Goal: Task Accomplishment & Management: Manage account settings

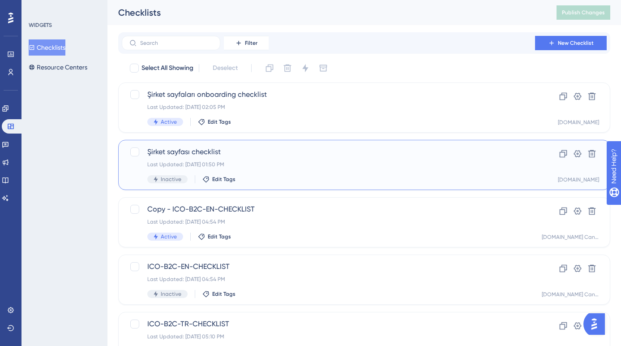
click at [256, 161] on div "Last Updated: Sep 12 2025, 01:50 PM" at bounding box center [328, 164] width 362 height 7
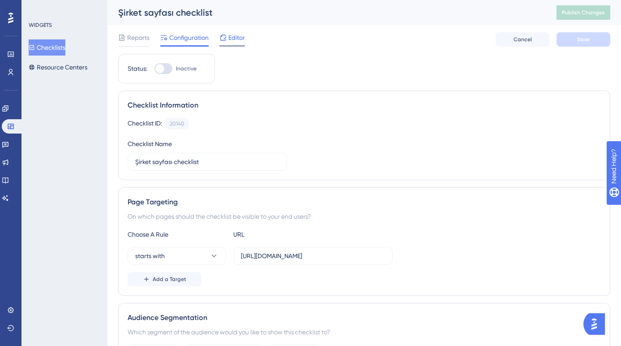
click at [240, 38] on span "Editor" at bounding box center [236, 37] width 17 height 11
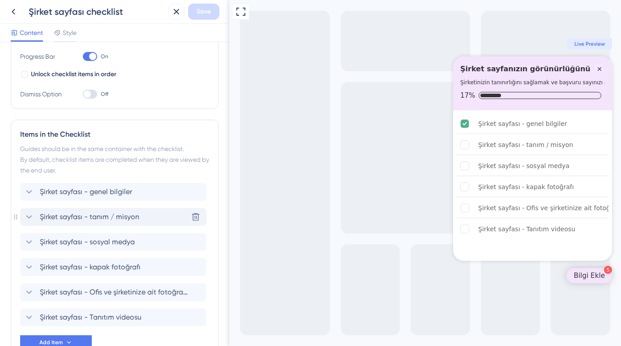
click at [123, 220] on span "Şirket sayfası - tanım / misyon" at bounding box center [89, 216] width 99 height 11
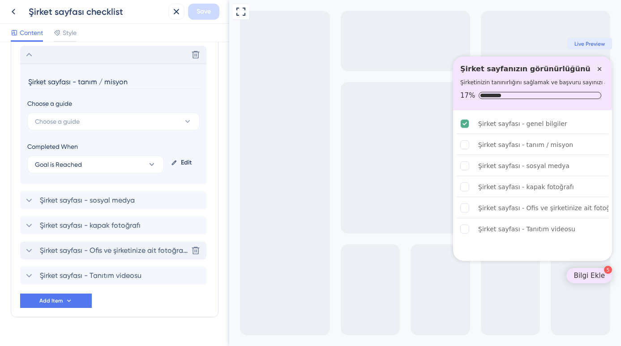
scroll to position [316, 0]
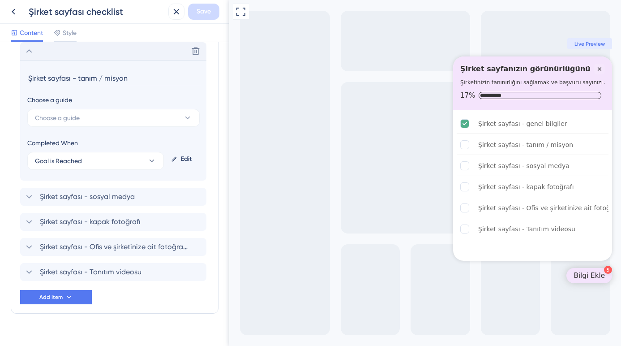
click at [180, 158] on div "Edit" at bounding box center [184, 158] width 32 height 21
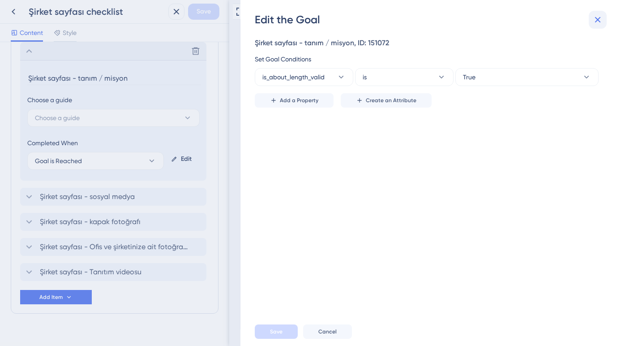
click at [597, 19] on icon at bounding box center [598, 20] width 6 height 6
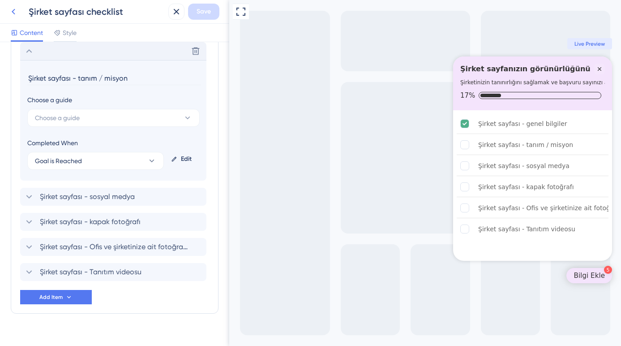
click at [9, 9] on icon at bounding box center [13, 11] width 11 height 11
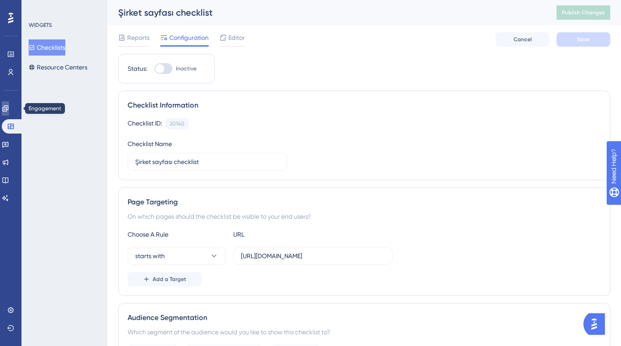
click at [9, 108] on icon at bounding box center [5, 108] width 7 height 7
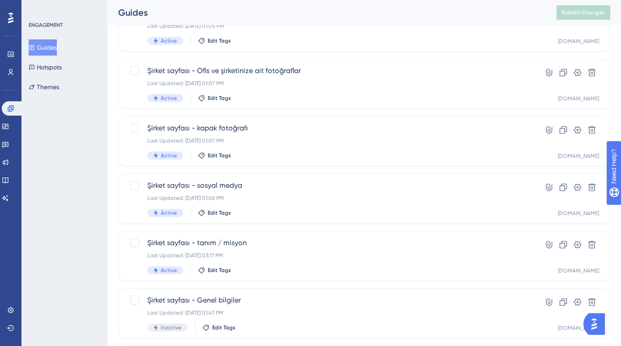
scroll to position [197, 0]
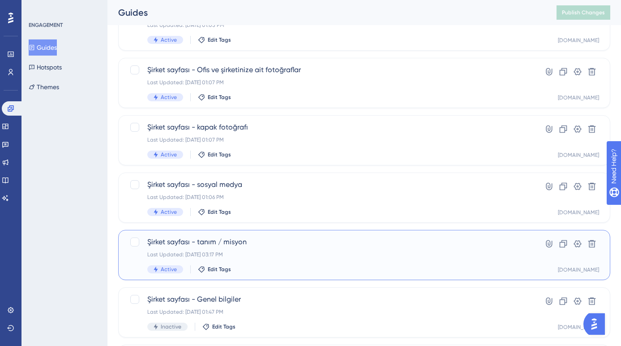
click at [230, 248] on div "Şirket sayfası - tanım / misyon Last Updated: Sep 08 2025, 03:17 PM Active Edit…" at bounding box center [328, 254] width 362 height 37
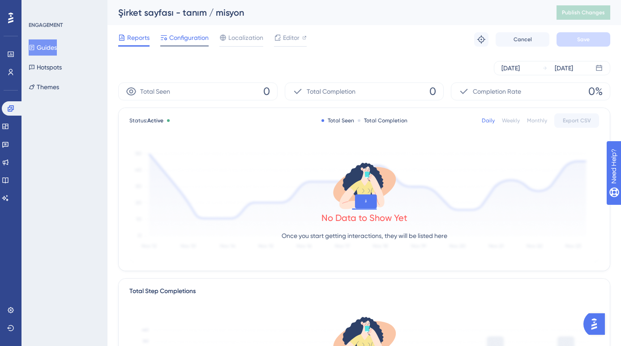
click at [185, 35] on span "Configuration" at bounding box center [188, 37] width 39 height 11
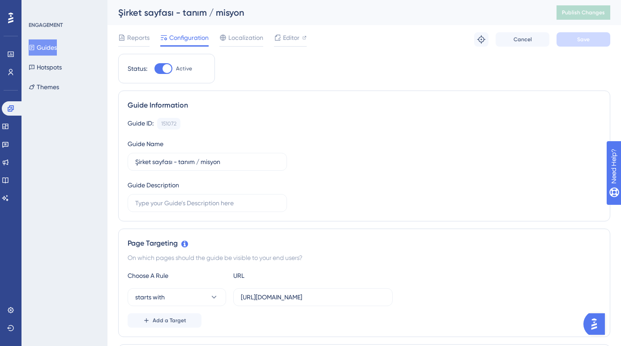
click at [163, 67] on div at bounding box center [167, 68] width 9 height 9
click at [155, 69] on input "Active" at bounding box center [154, 69] width 0 height 0
checkbox input "false"
click at [586, 44] on button "Save" at bounding box center [584, 39] width 54 height 14
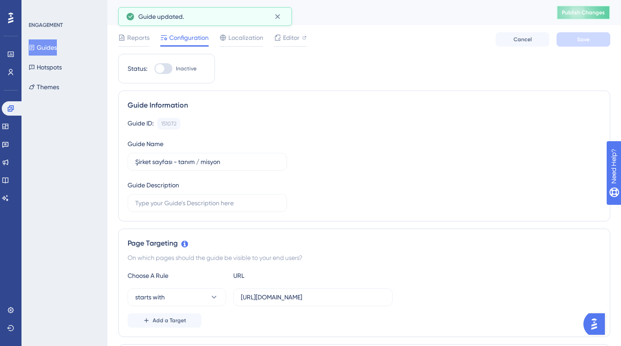
click at [582, 15] on span "Publish Changes" at bounding box center [583, 12] width 43 height 7
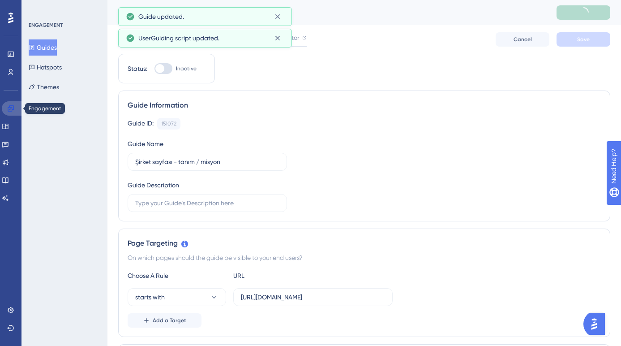
click at [14, 110] on link at bounding box center [12, 108] width 21 height 14
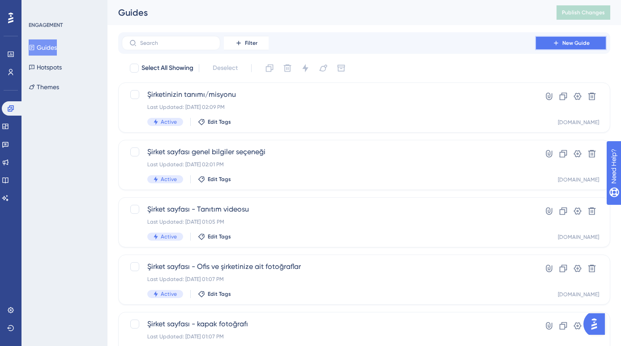
click at [558, 45] on icon at bounding box center [556, 42] width 7 height 7
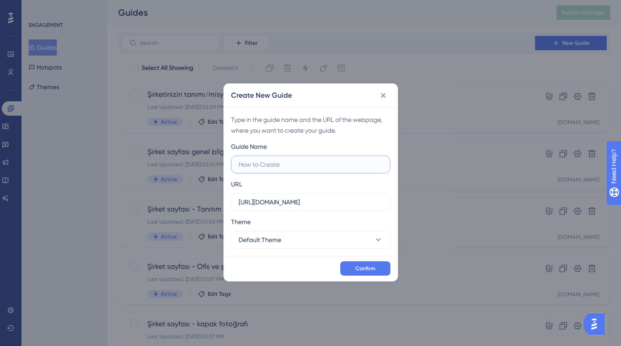
paste input "Sosyal medya hesaplarınız"
type input "Sosyal medya hesaplarınız"
click at [292, 240] on button "Default Theme" at bounding box center [310, 240] width 159 height 18
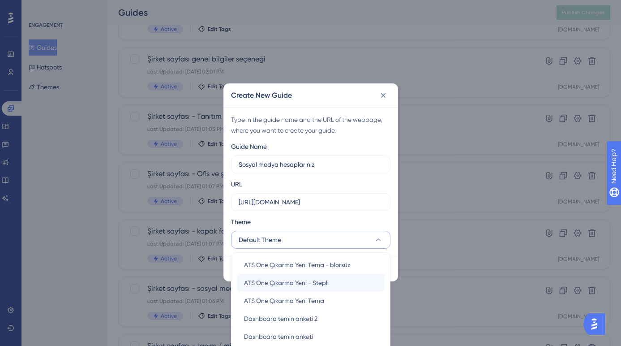
scroll to position [75, 0]
click at [292, 297] on span "ATS Öne Çıkarma Yeni Tema" at bounding box center [284, 299] width 80 height 11
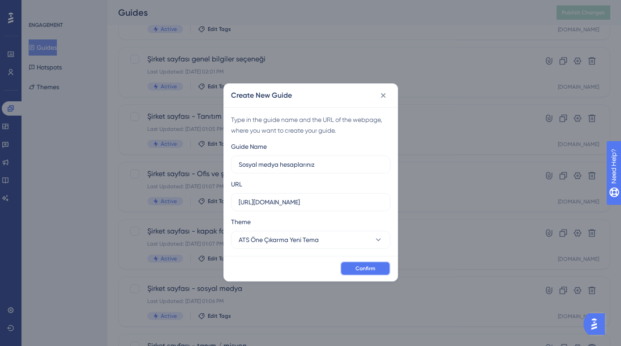
click at [366, 267] on span "Confirm" at bounding box center [366, 268] width 20 height 7
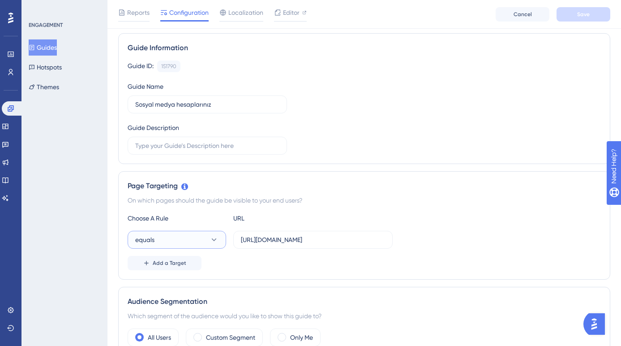
click at [205, 236] on button "equals" at bounding box center [177, 240] width 99 height 18
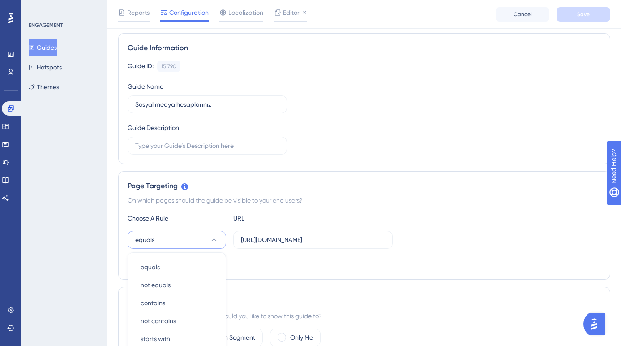
scroll to position [209, 0]
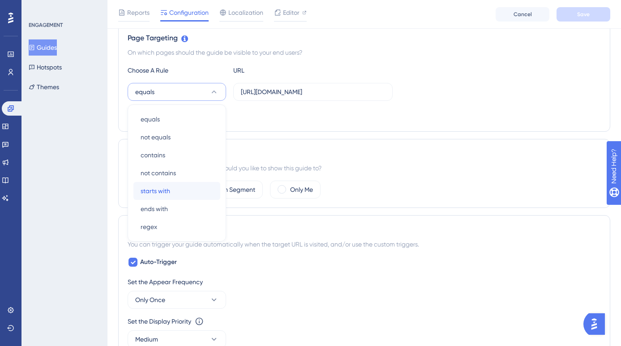
click at [181, 187] on div "starts with starts with" at bounding box center [177, 191] width 73 height 18
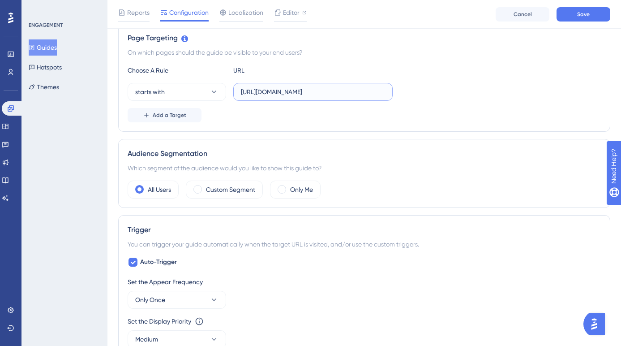
click at [384, 89] on input "https://ats.kariyer.net/yonetim/sirket-profili/243525" at bounding box center [313, 92] width 144 height 10
type input "https://ats.kariyer.net/yonetim/sirket-profili/"
click at [292, 187] on label "Only Me" at bounding box center [301, 189] width 23 height 11
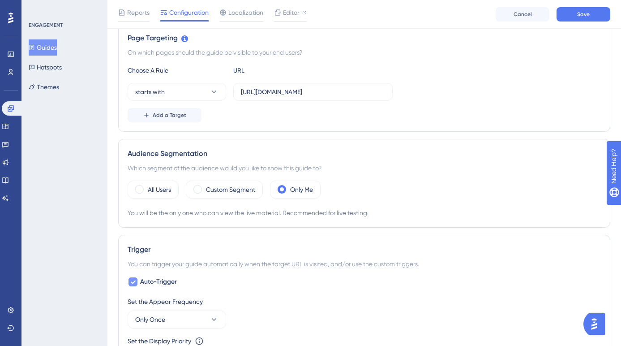
click at [133, 282] on icon at bounding box center [132, 281] width 5 height 7
checkbox input "false"
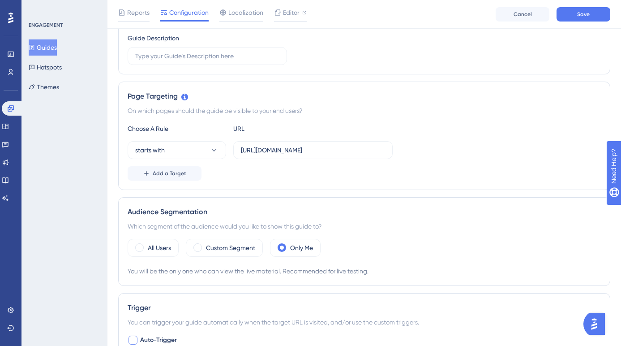
scroll to position [0, 0]
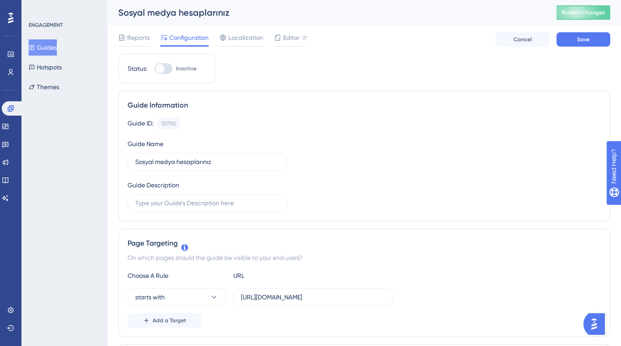
click at [168, 71] on div at bounding box center [164, 68] width 18 height 11
click at [155, 69] on input "Inactive" at bounding box center [154, 69] width 0 height 0
checkbox input "true"
click at [567, 40] on button "Save" at bounding box center [584, 39] width 54 height 14
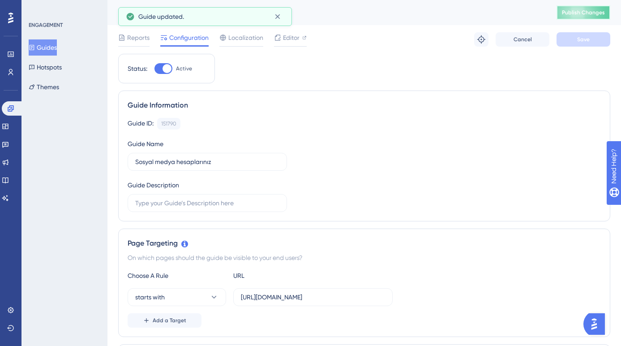
click at [578, 15] on span "Publish Changes" at bounding box center [583, 12] width 43 height 7
click at [9, 123] on icon at bounding box center [5, 126] width 7 height 7
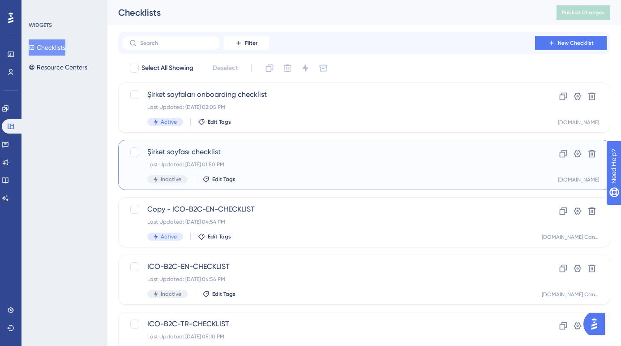
click at [244, 161] on div "Last Updated: Sep 12 2025, 01:50 PM" at bounding box center [328, 164] width 362 height 7
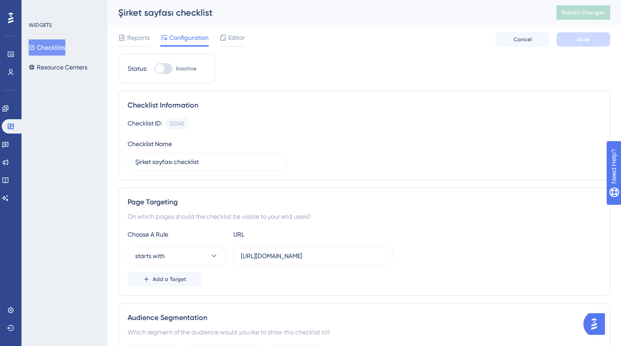
click at [245, 34] on div "Reports Configuration Editor Cancel Save" at bounding box center [364, 39] width 492 height 29
click at [239, 37] on span "Editor" at bounding box center [236, 37] width 17 height 11
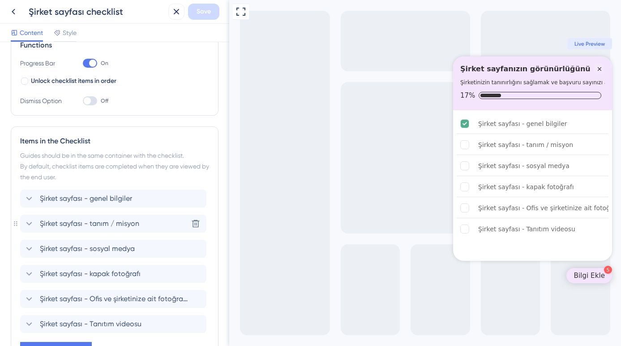
scroll to position [145, 0]
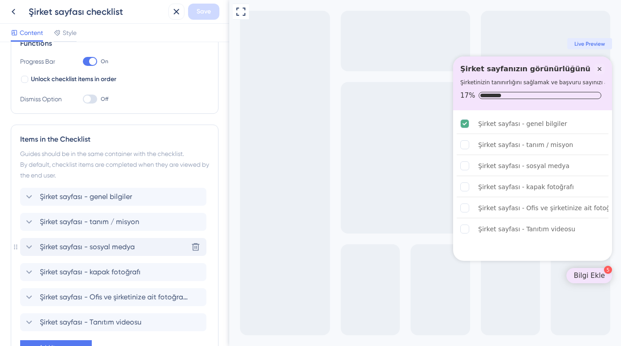
click at [120, 249] on span "Şirket sayfası - sosyal medya" at bounding box center [87, 246] width 95 height 11
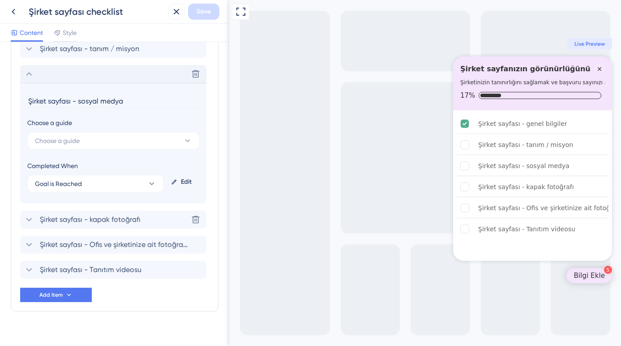
scroll to position [330, 0]
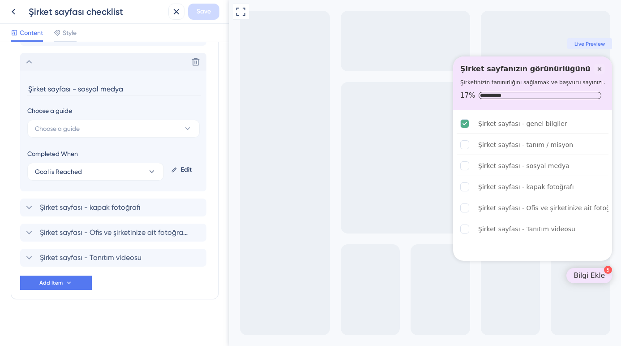
click at [186, 172] on div "Edit" at bounding box center [184, 169] width 32 height 21
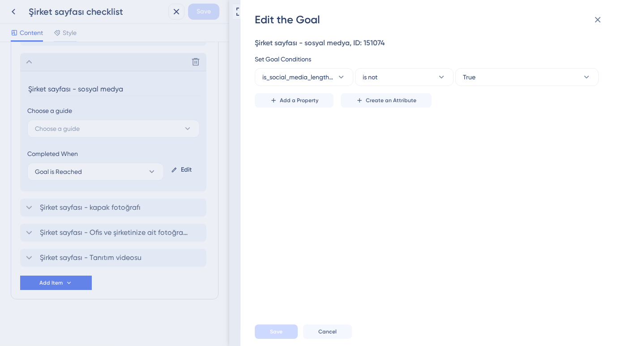
click at [89, 10] on div "Edit the Goal Şirket sayfası - sosyal medya, ID: 151074 Set Goal Conditions is_…" at bounding box center [310, 173] width 621 height 346
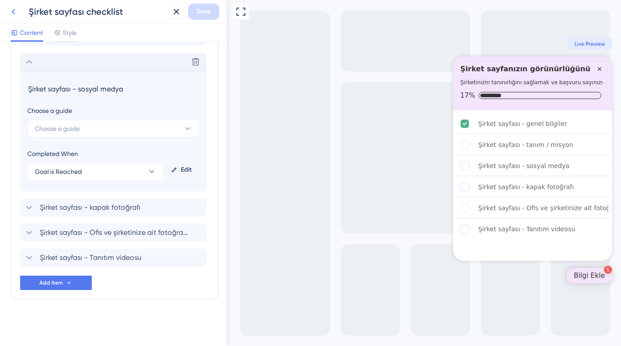
click at [11, 11] on icon at bounding box center [13, 11] width 11 height 11
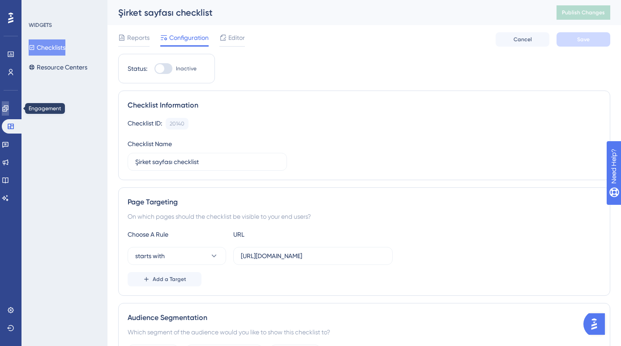
click at [8, 110] on icon at bounding box center [5, 108] width 6 height 6
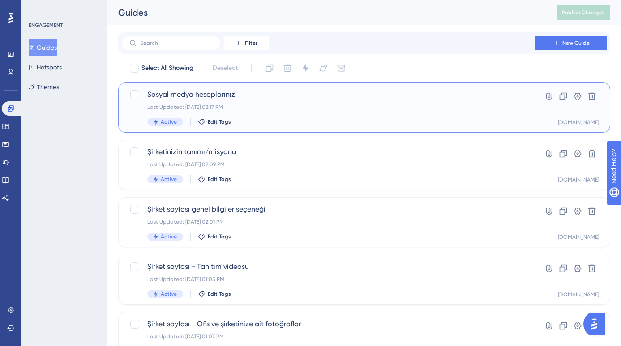
click at [267, 117] on div "Sosyal medya hesaplarınız Last Updated: Sep 12 2025, 02:17 PM Active Edit Tags" at bounding box center [328, 107] width 362 height 37
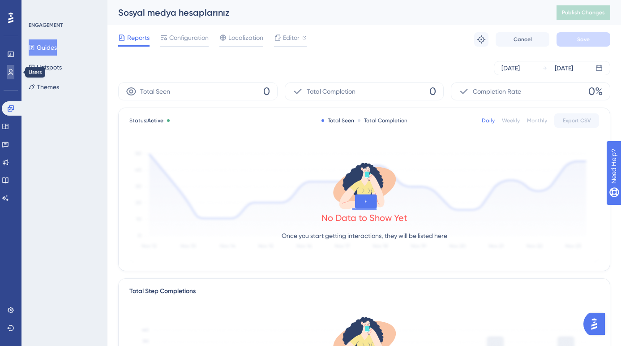
click at [12, 70] on icon at bounding box center [11, 72] width 5 height 6
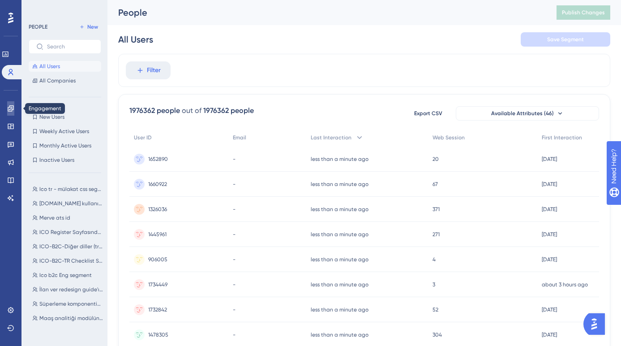
click at [10, 112] on link at bounding box center [10, 108] width 7 height 14
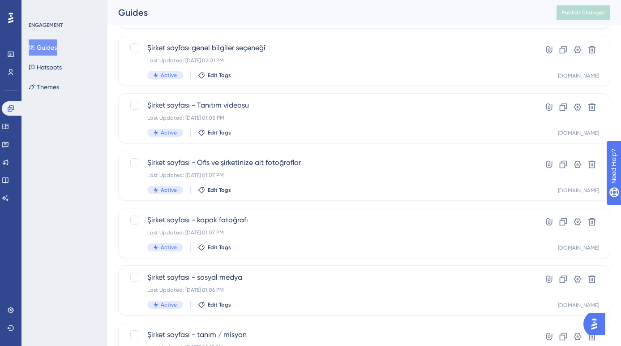
scroll to position [163, 0]
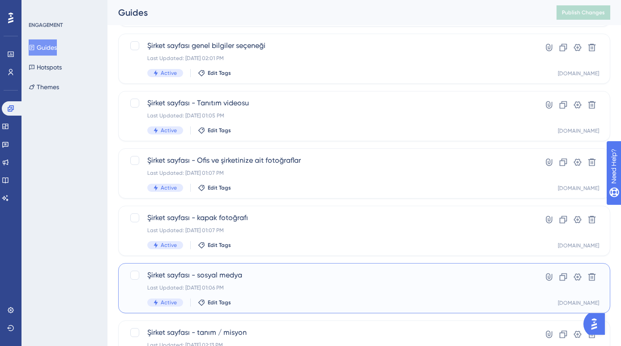
click at [281, 284] on div "Last Updated: Sep 02 2025, 01:06 PM" at bounding box center [328, 287] width 362 height 7
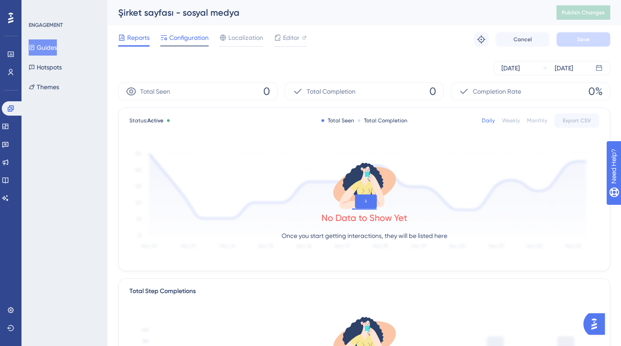
click at [186, 40] on span "Configuration" at bounding box center [188, 37] width 39 height 11
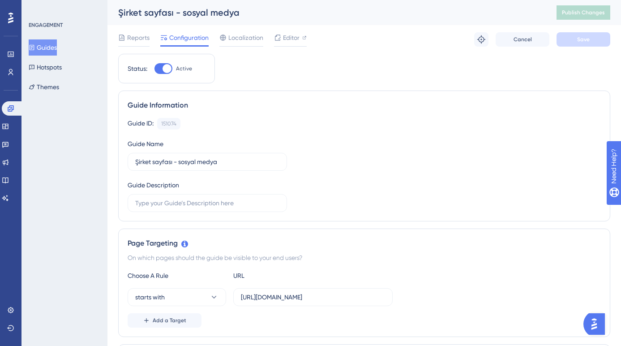
click at [165, 70] on div at bounding box center [167, 68] width 9 height 9
click at [155, 69] on input "Active" at bounding box center [154, 69] width 0 height 0
checkbox input "false"
click at [583, 43] on button "Save" at bounding box center [584, 39] width 54 height 14
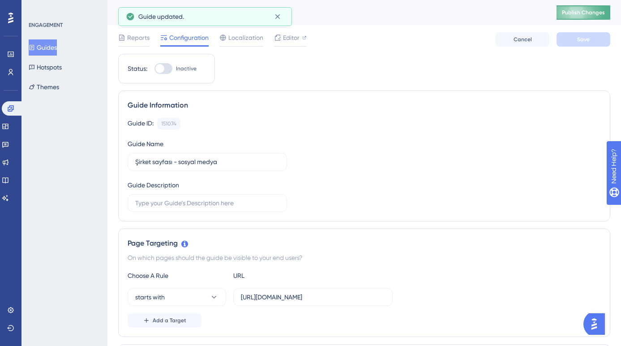
click at [585, 14] on span "Publish Changes" at bounding box center [583, 12] width 43 height 7
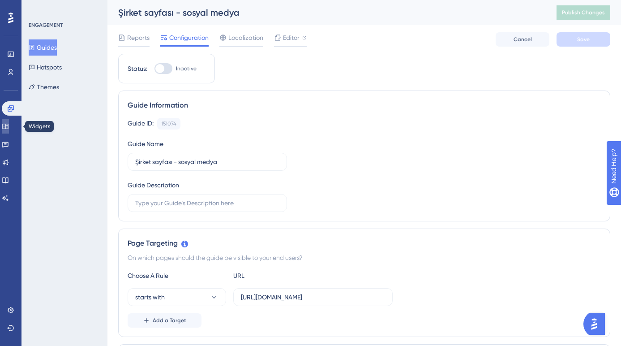
click at [9, 125] on icon at bounding box center [5, 126] width 7 height 7
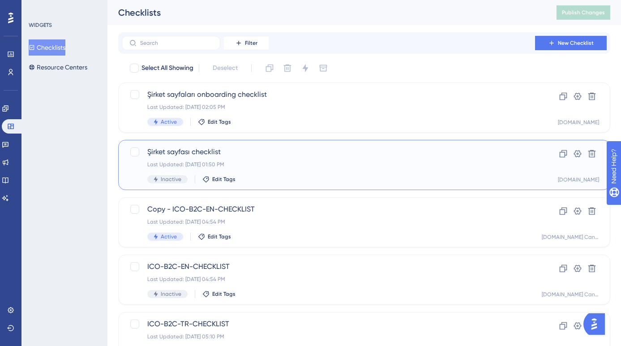
click at [260, 161] on div "Last Updated: Sep 12 2025, 01:50 PM" at bounding box center [328, 164] width 362 height 7
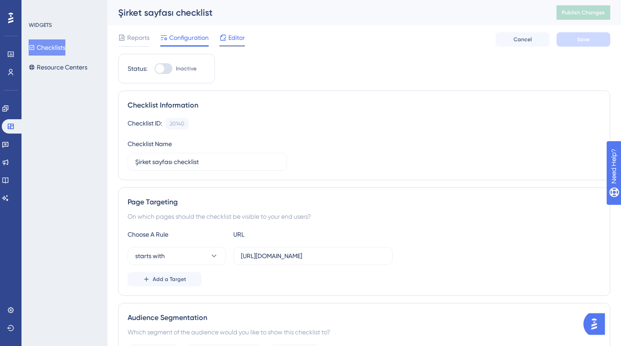
click at [240, 38] on span "Editor" at bounding box center [236, 37] width 17 height 11
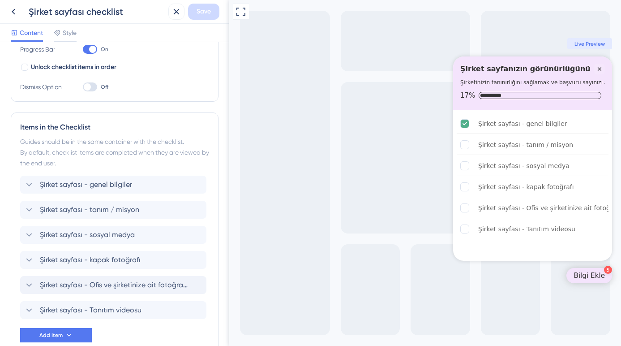
scroll to position [183, 0]
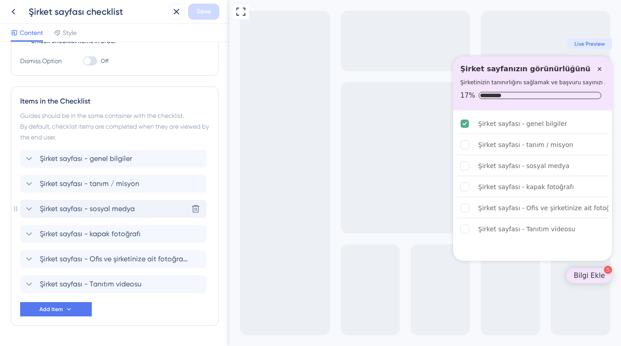
click at [120, 212] on span "Şirket sayfası - sosyal medya" at bounding box center [87, 208] width 95 height 11
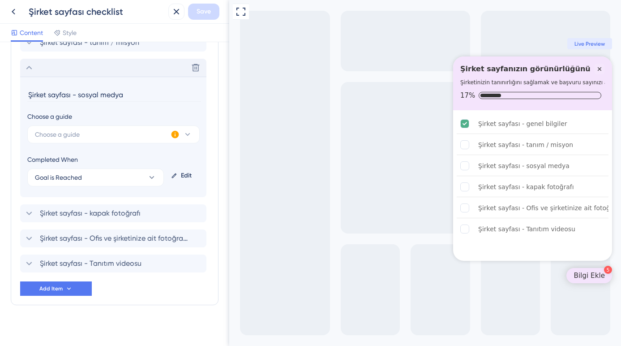
scroll to position [330, 0]
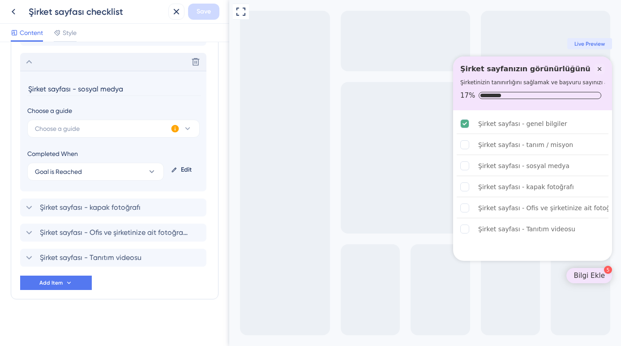
click at [186, 171] on div "Edit" at bounding box center [184, 169] width 32 height 21
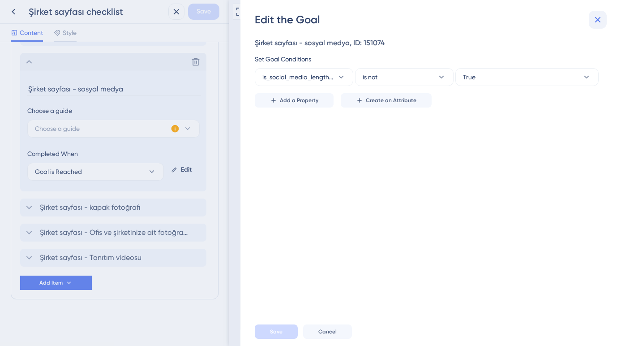
click at [601, 21] on icon at bounding box center [598, 19] width 11 height 11
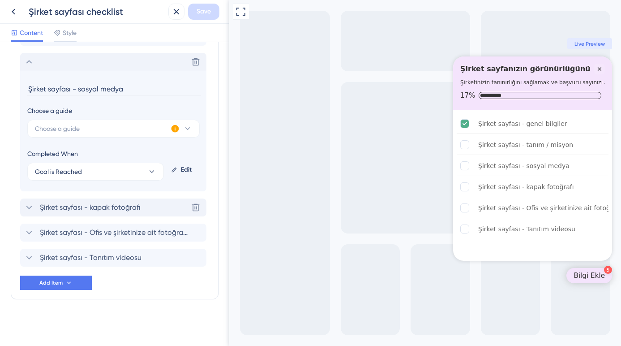
click at [123, 211] on span "Şirket sayfası - kapak fotoğrafı" at bounding box center [90, 207] width 101 height 11
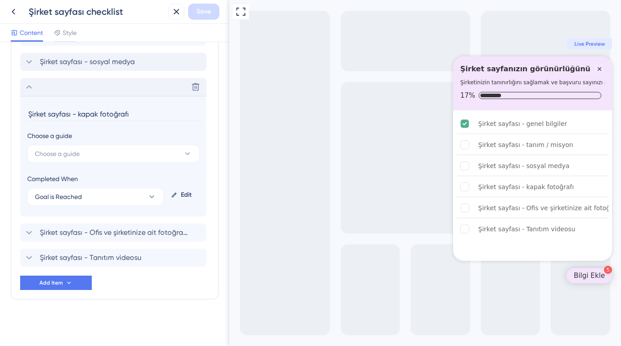
click at [181, 195] on div "Edit" at bounding box center [184, 194] width 32 height 21
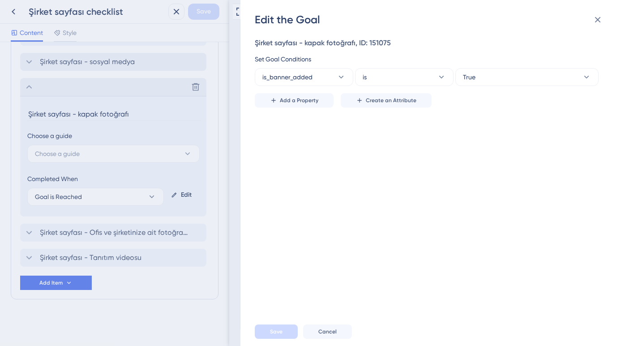
click at [78, 4] on div "Edit the Goal Şirket sayfası - kapak fotoğrafı, ID: 151075 Set Goal Conditions …" at bounding box center [310, 173] width 621 height 346
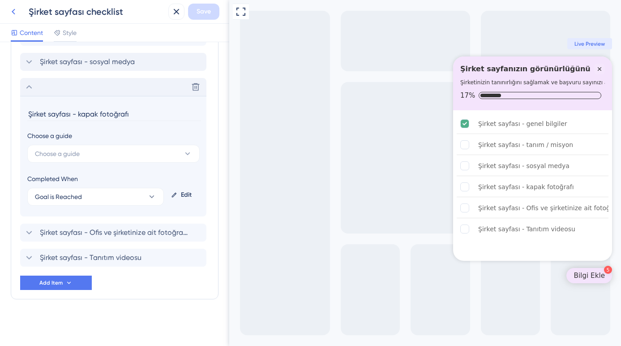
click at [14, 9] on icon at bounding box center [14, 12] width 4 height 6
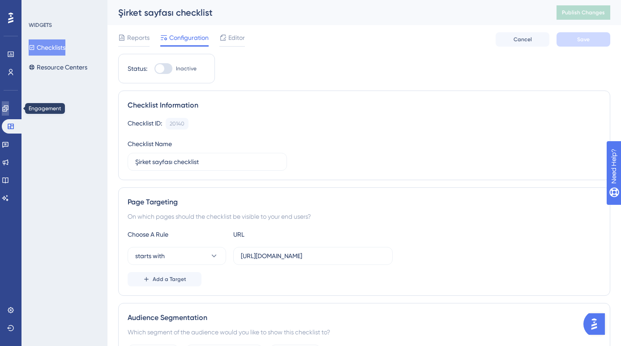
click at [9, 107] on icon at bounding box center [5, 108] width 7 height 7
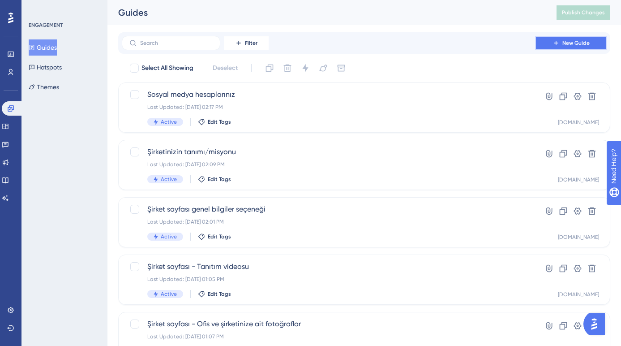
click at [549, 42] on button "New Guide" at bounding box center [571, 43] width 72 height 14
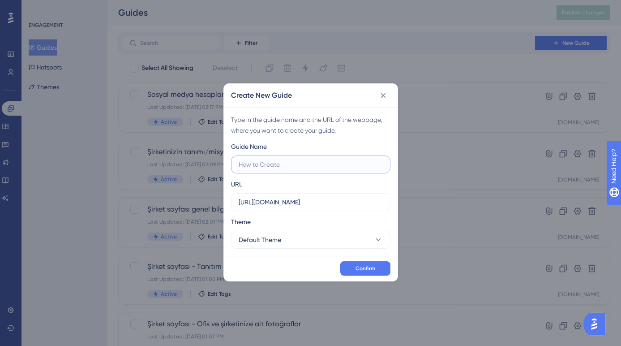
paste input "Sayfanızın banner (kapak) fotoğrafı"
type input "Sayfanızın banner (kapak) fotoğrafı"
click at [280, 241] on span "Default Theme" at bounding box center [260, 239] width 43 height 11
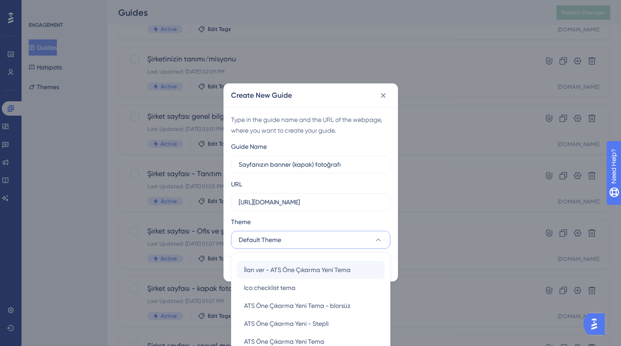
scroll to position [38, 0]
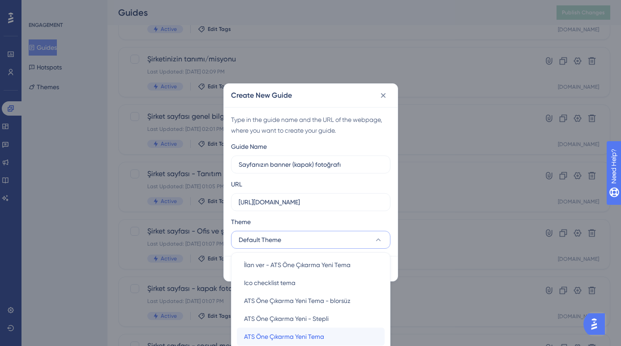
click at [284, 332] on span "ATS Öne Çıkarma Yeni Tema" at bounding box center [284, 336] width 80 height 11
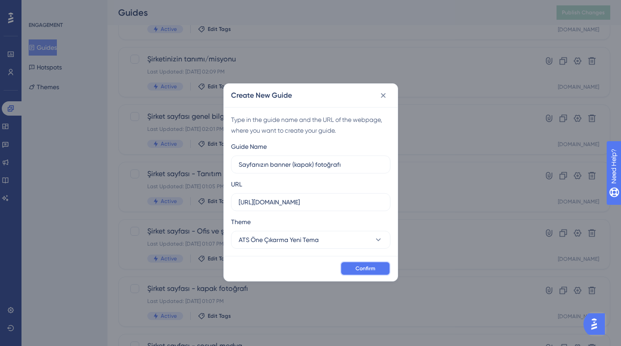
click at [374, 269] on span "Confirm" at bounding box center [366, 268] width 20 height 7
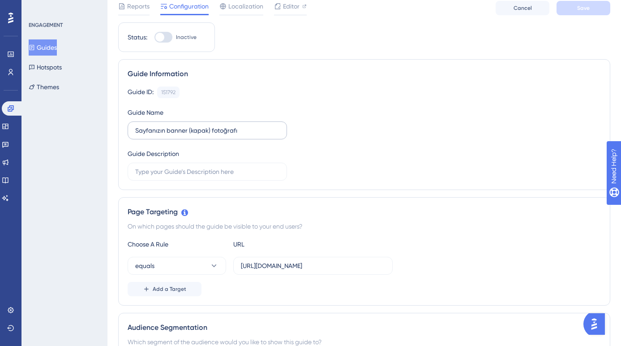
scroll to position [85, 0]
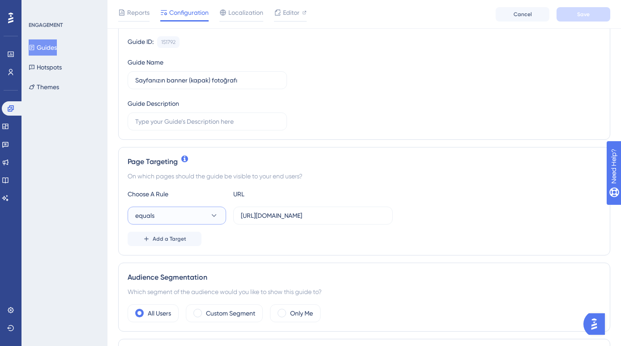
click at [205, 218] on button "equals" at bounding box center [177, 215] width 99 height 18
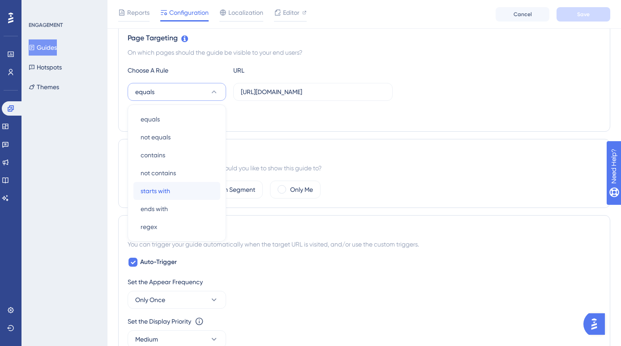
click at [188, 188] on div "starts with starts with" at bounding box center [177, 191] width 73 height 18
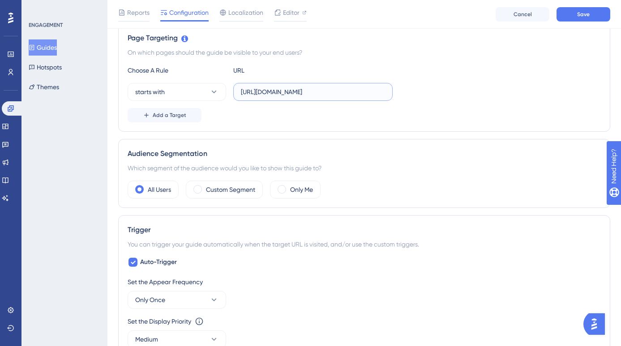
click at [385, 93] on input "https://ats.kariyer.net/yonetim/sirket-profili/243525" at bounding box center [313, 92] width 144 height 10
type input "https://ats.kariyer.net/yonetim/sirket-profili/"
click at [283, 194] on div "Only Me" at bounding box center [295, 190] width 51 height 18
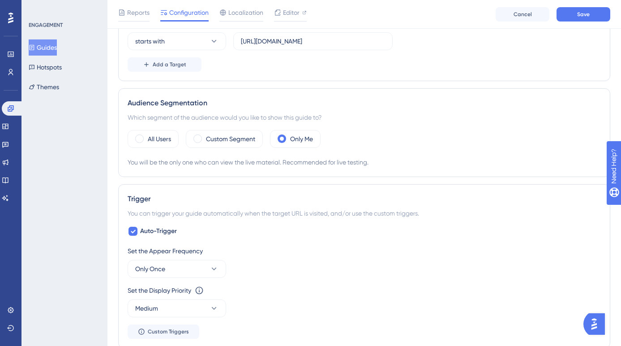
scroll to position [265, 0]
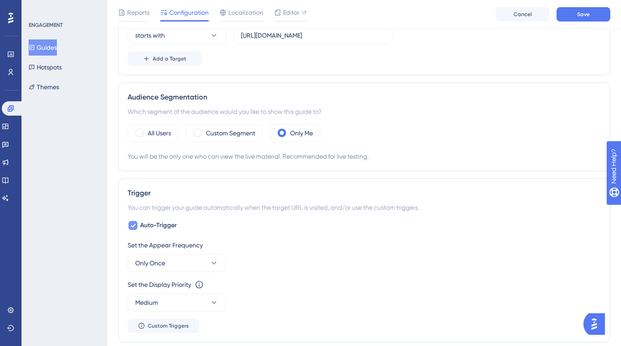
click at [137, 225] on div at bounding box center [133, 225] width 9 height 9
checkbox input "false"
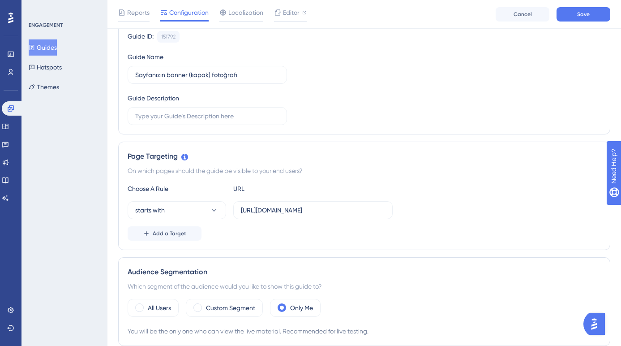
scroll to position [0, 0]
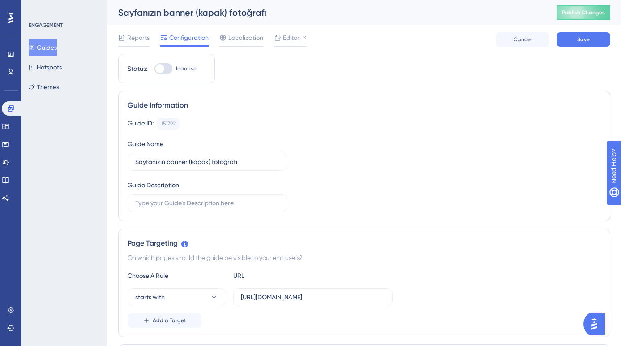
click at [162, 63] on div at bounding box center [164, 68] width 18 height 11
click at [155, 69] on input "Inactive" at bounding box center [154, 69] width 0 height 0
checkbox input "true"
click at [593, 39] on button "Save" at bounding box center [584, 39] width 54 height 14
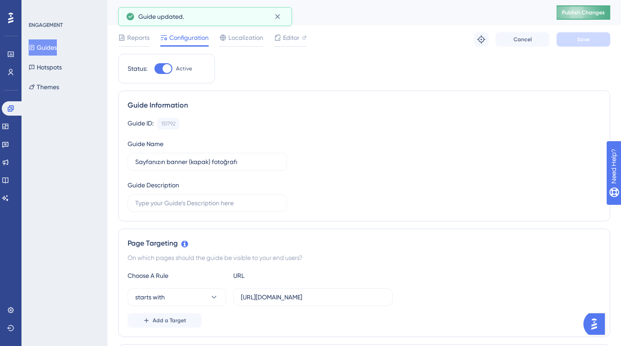
click at [587, 17] on button "Publish Changes" at bounding box center [584, 12] width 54 height 14
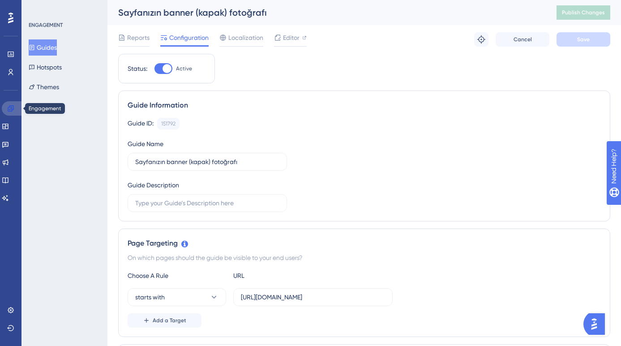
click at [15, 108] on link at bounding box center [12, 108] width 21 height 14
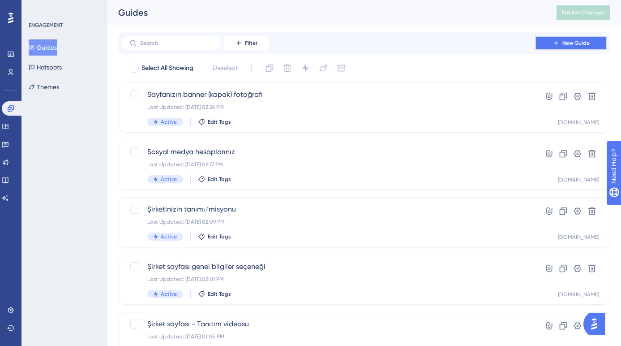
click at [545, 44] on button "New Guide" at bounding box center [571, 43] width 72 height 14
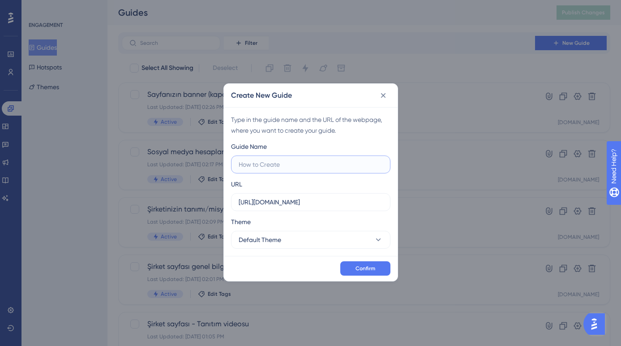
paste input "Ofis veya şirketinize ait fotoğraflar"
type input "Ofis veya şirketinize ait fotoğraflar"
click at [301, 240] on button "Default Theme" at bounding box center [310, 240] width 159 height 18
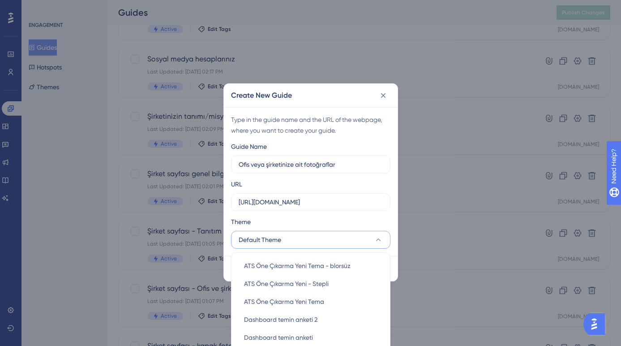
scroll to position [73, 0]
click at [294, 299] on span "ATS Öne Çıkarma Yeni Tema" at bounding box center [284, 301] width 80 height 11
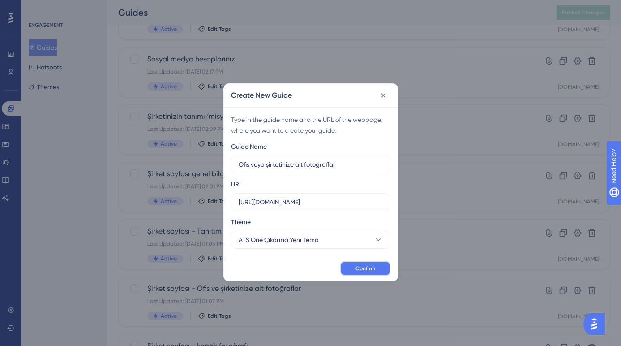
click at [371, 267] on span "Confirm" at bounding box center [366, 268] width 20 height 7
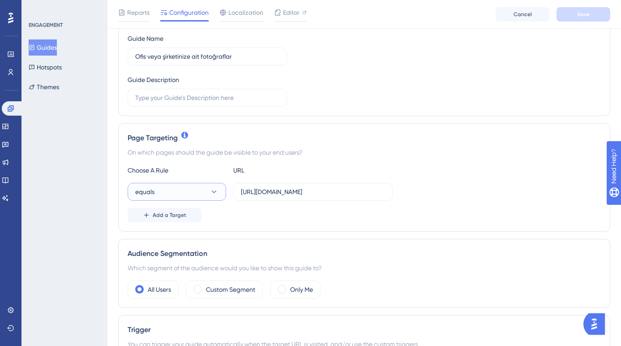
click at [214, 194] on icon at bounding box center [214, 191] width 9 height 9
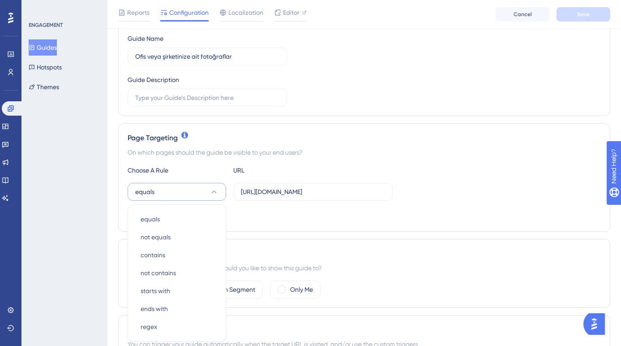
scroll to position [209, 0]
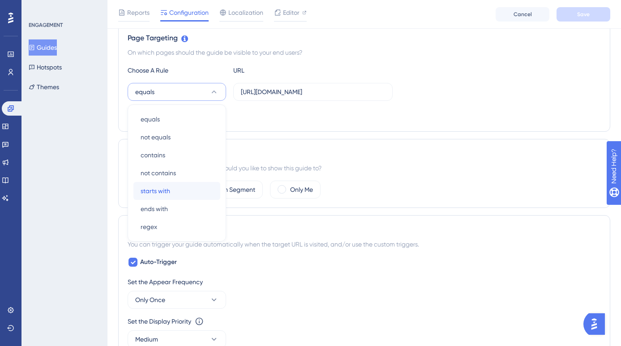
click at [187, 193] on div "starts with starts with" at bounding box center [177, 191] width 73 height 18
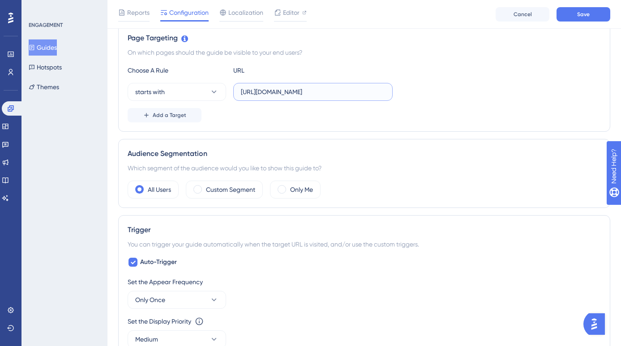
click at [383, 95] on input "https://ats.kariyer.net/yonetim/sirket-profili/243525" at bounding box center [313, 92] width 144 height 10
type input "https://ats.kariyer.net/yonetim/sirket-profili/"
click at [295, 185] on label "Only Me" at bounding box center [301, 189] width 23 height 11
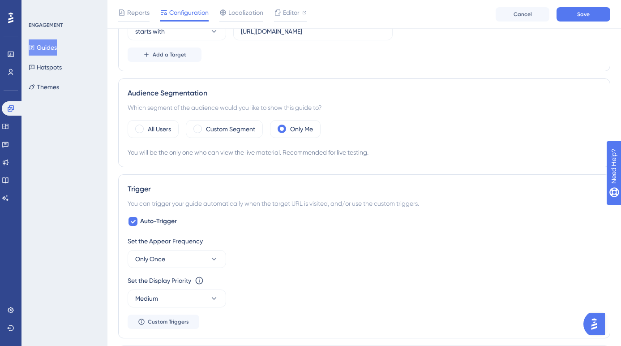
scroll to position [272, 0]
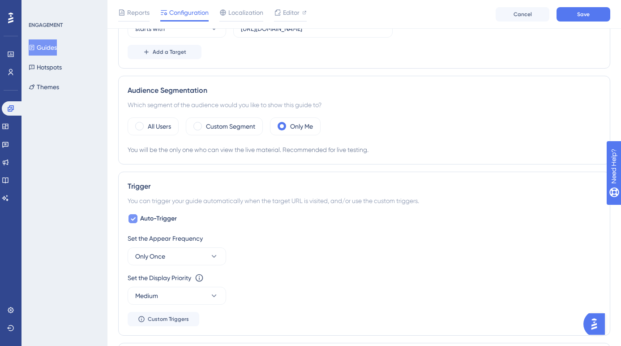
click at [134, 218] on icon at bounding box center [133, 219] width 5 height 4
checkbox input "false"
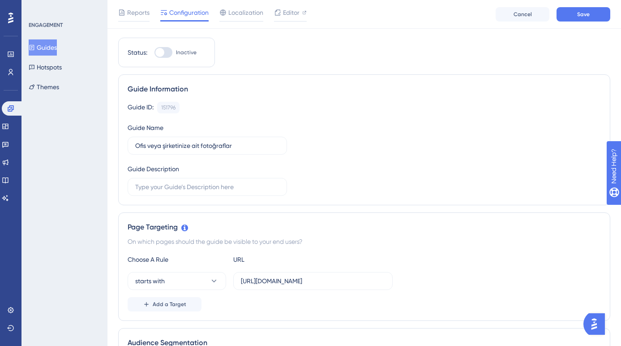
scroll to position [0, 0]
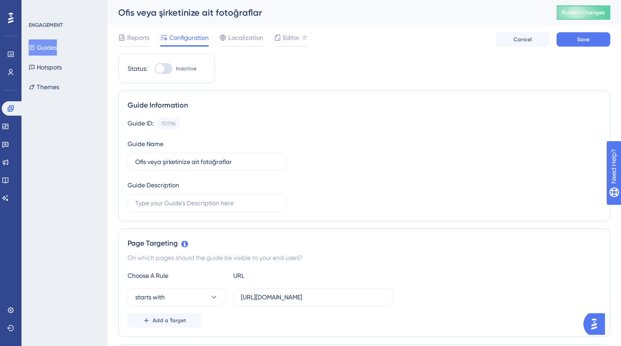
click at [164, 69] on div at bounding box center [159, 68] width 9 height 9
click at [155, 69] on input "Inactive" at bounding box center [154, 69] width 0 height 0
checkbox input "true"
click at [581, 38] on span "Save" at bounding box center [583, 39] width 13 height 7
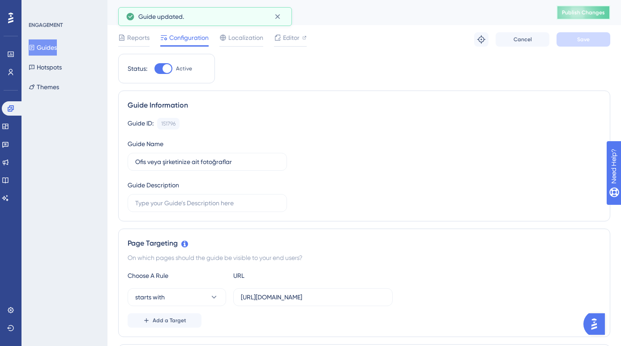
click at [580, 17] on button "Publish Changes" at bounding box center [584, 12] width 54 height 14
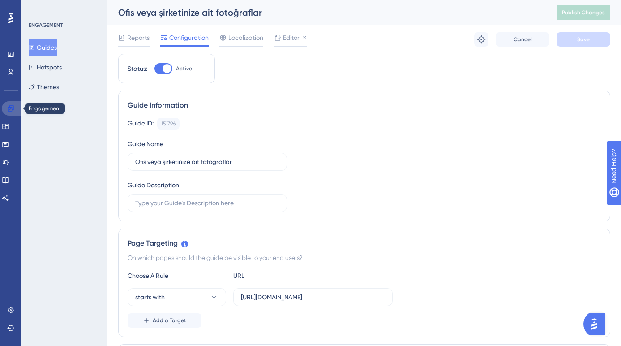
click at [11, 107] on icon at bounding box center [11, 108] width 6 height 6
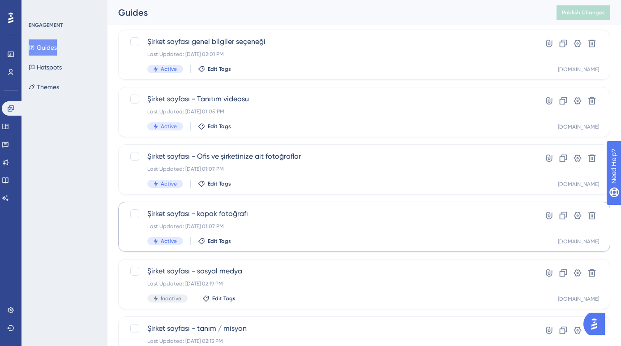
scroll to position [303, 0]
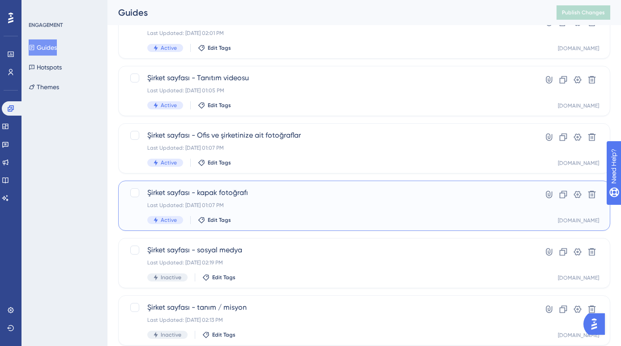
click at [263, 210] on div "Şirket sayfası - kapak fotoğrafı Last Updated: Sep 02 2025, 01:07 PM Active Edi…" at bounding box center [328, 205] width 362 height 37
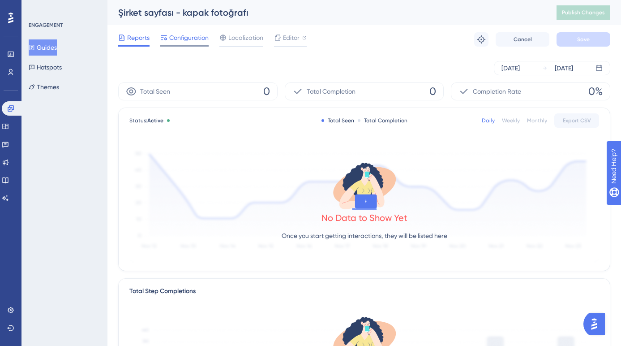
click at [200, 43] on div "Configuration" at bounding box center [184, 39] width 48 height 14
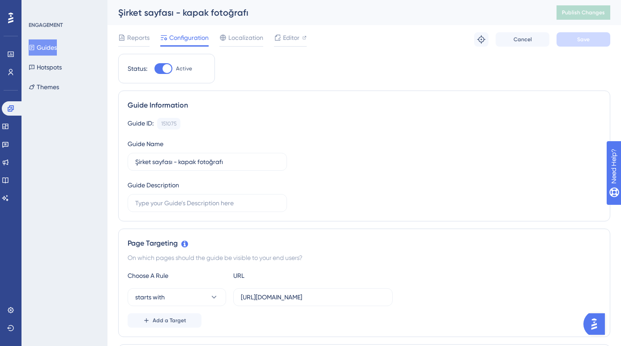
click at [166, 72] on div at bounding box center [167, 68] width 9 height 9
click at [155, 69] on input "Active" at bounding box center [154, 69] width 0 height 0
checkbox input "false"
click at [585, 32] on button "Save" at bounding box center [584, 39] width 54 height 14
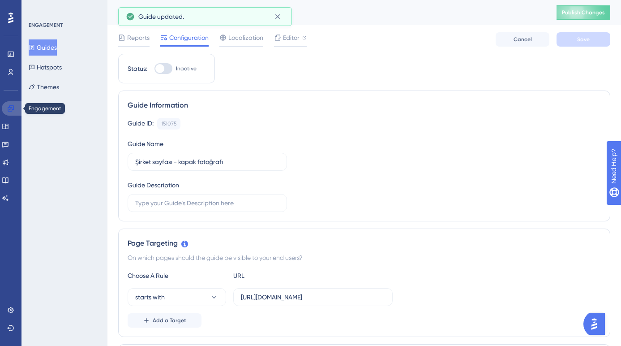
click at [15, 106] on link at bounding box center [12, 108] width 21 height 14
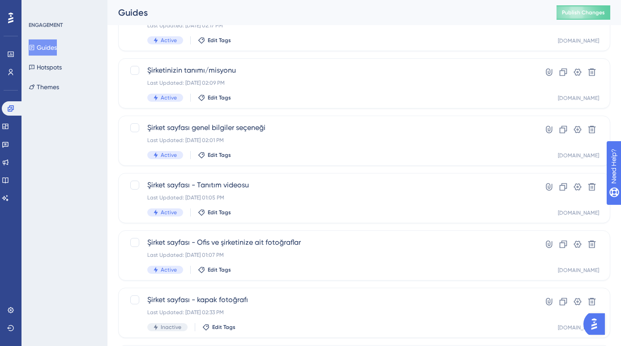
scroll to position [199, 0]
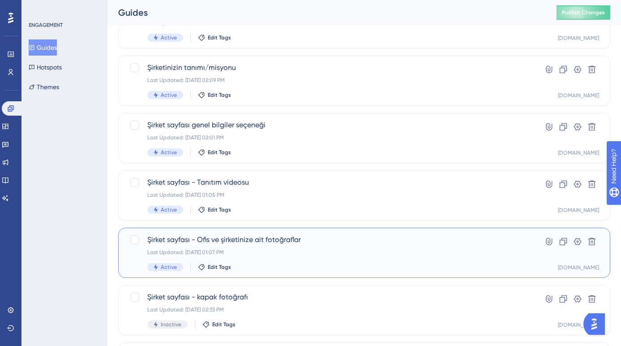
click at [275, 254] on div "Last Updated: Sep 02 2025, 01:07 PM" at bounding box center [328, 252] width 362 height 7
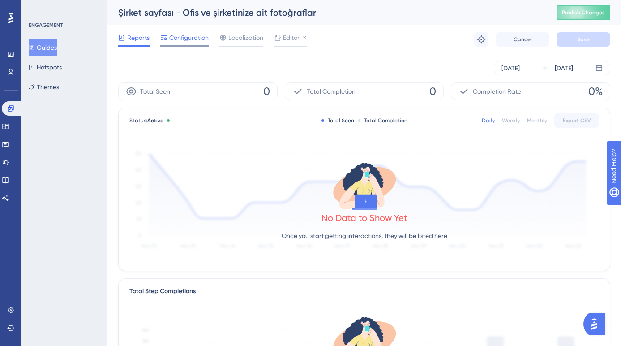
click at [185, 39] on span "Configuration" at bounding box center [188, 37] width 39 height 11
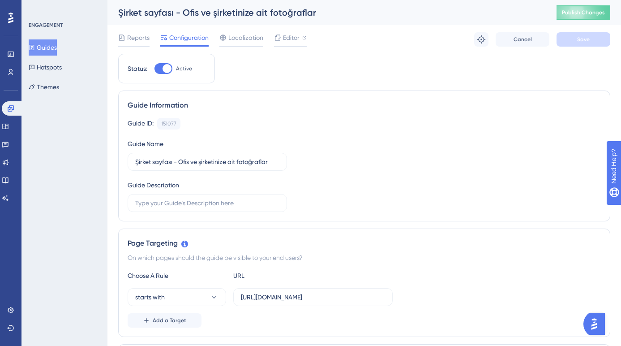
click at [161, 73] on div at bounding box center [164, 68] width 18 height 11
click at [155, 69] on input "Active" at bounding box center [154, 69] width 0 height 0
checkbox input "false"
click at [585, 41] on span "Save" at bounding box center [583, 39] width 13 height 7
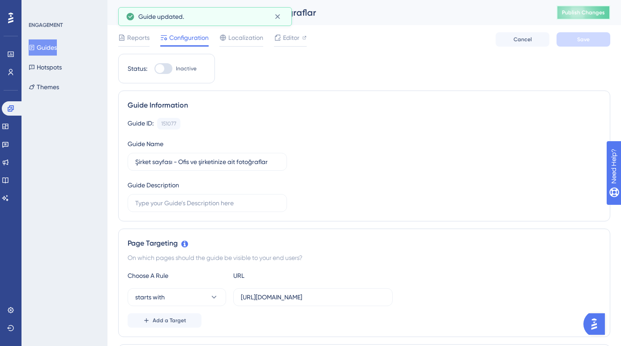
click at [584, 15] on span "Publish Changes" at bounding box center [583, 12] width 43 height 7
click at [13, 110] on icon at bounding box center [10, 108] width 7 height 7
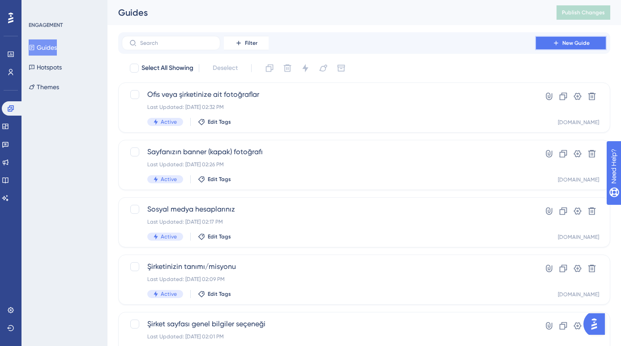
click at [555, 46] on icon at bounding box center [556, 42] width 7 height 7
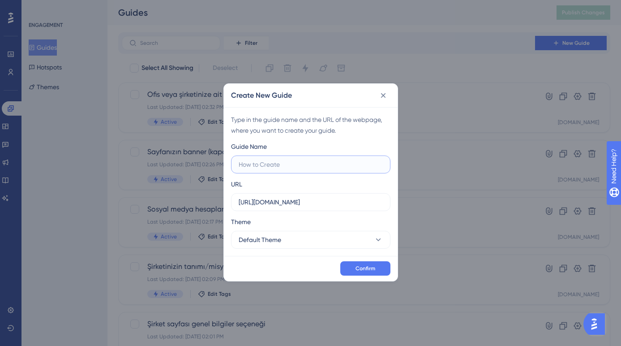
paste input "Tanıtım videonuz"
type input "Tanıtım videonuz"
click at [299, 237] on button "Default Theme" at bounding box center [310, 240] width 159 height 18
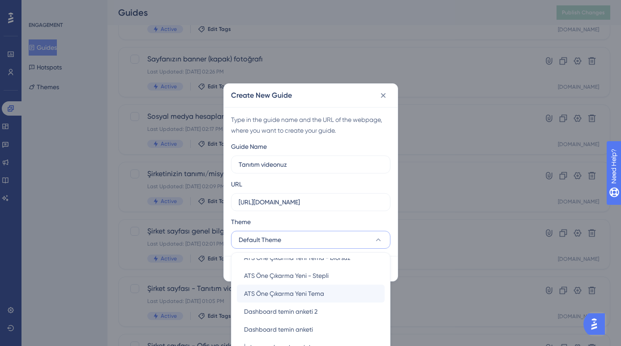
scroll to position [86, 0]
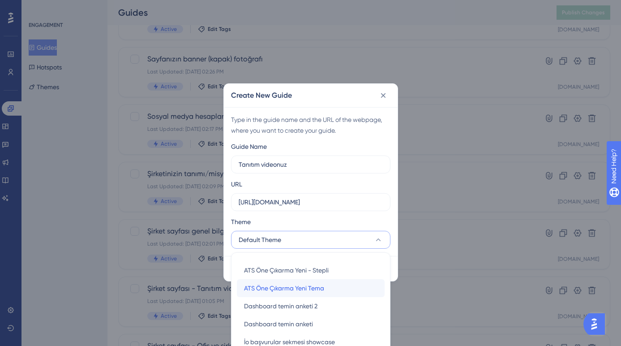
click at [297, 288] on span "ATS Öne Çıkarma Yeni Tema" at bounding box center [284, 288] width 80 height 11
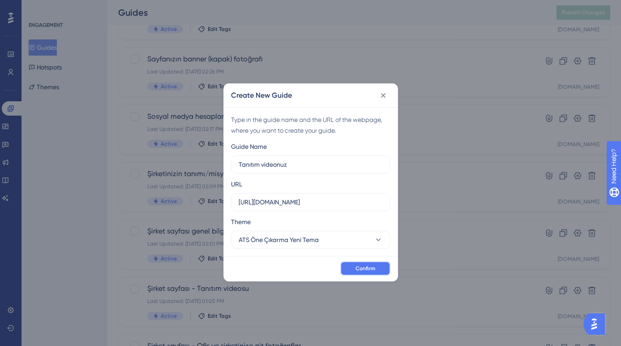
click at [369, 268] on span "Confirm" at bounding box center [366, 268] width 20 height 7
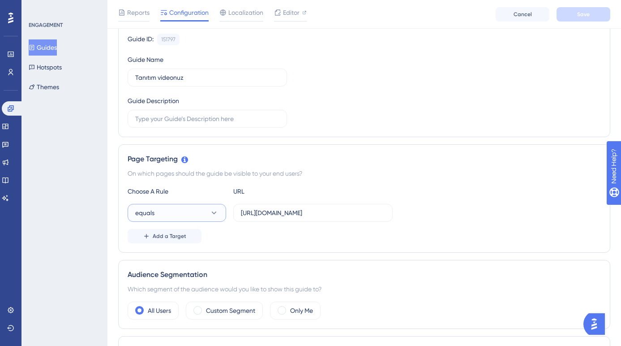
click at [208, 216] on button "equals" at bounding box center [177, 213] width 99 height 18
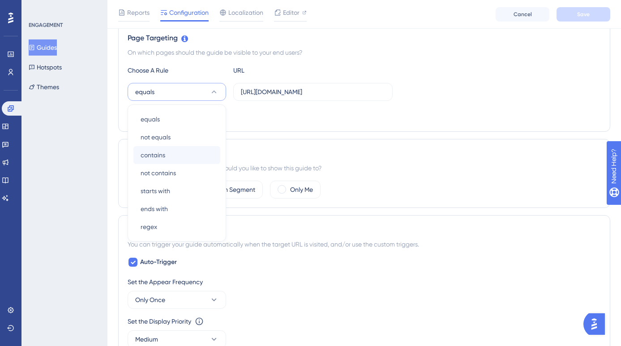
scroll to position [230, 0]
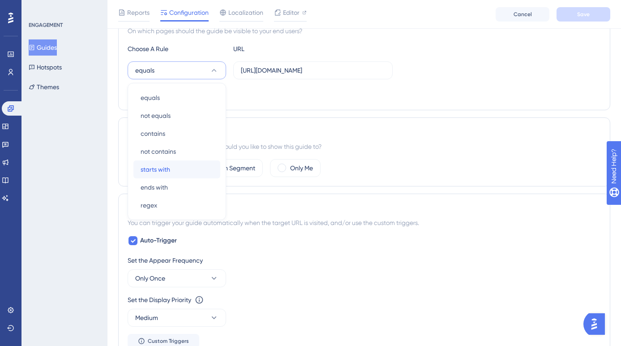
click at [171, 167] on div "starts with starts with" at bounding box center [177, 169] width 73 height 18
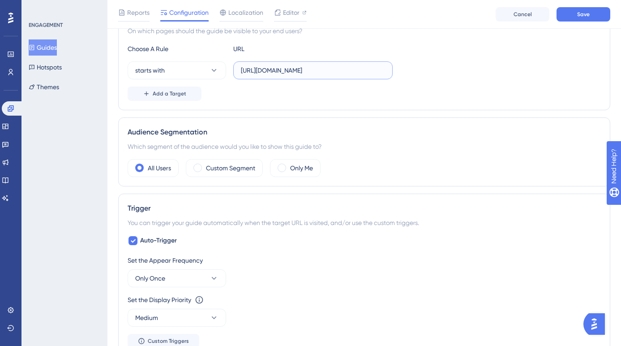
click at [366, 71] on input "https://ats.kariyer.net/yonetim/sirket-profili/243525" at bounding box center [313, 70] width 144 height 10
type input "https://ats.kariyer.net/yonetim/sirket-profili/"
click at [296, 169] on label "Only Me" at bounding box center [301, 168] width 23 height 11
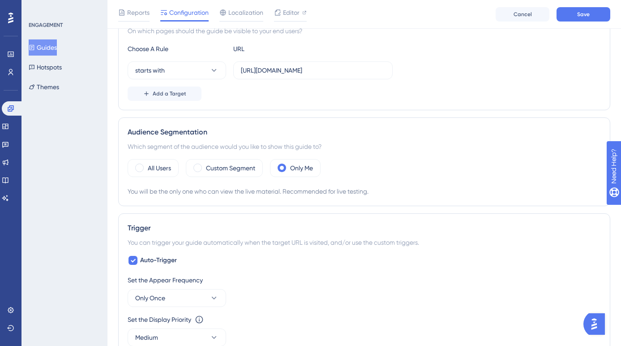
scroll to position [293, 0]
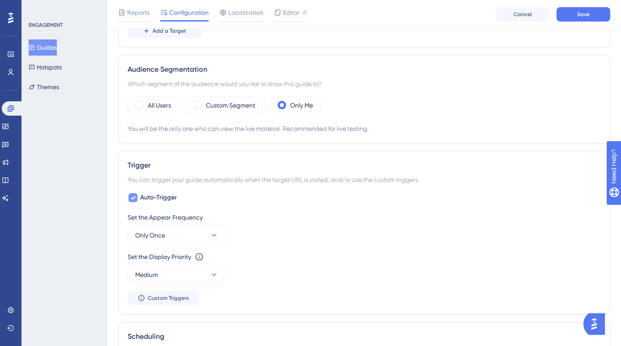
click at [134, 196] on icon at bounding box center [132, 197] width 5 height 7
checkbox input "false"
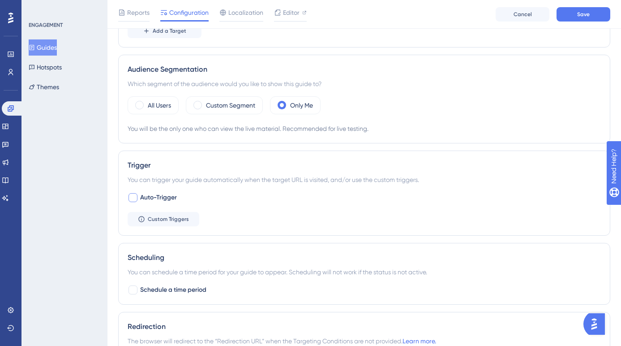
scroll to position [0, 0]
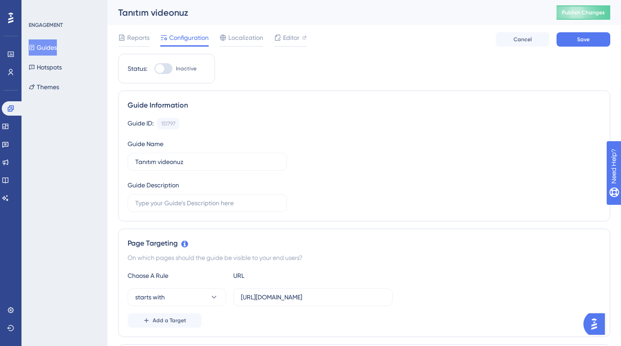
click at [167, 71] on div at bounding box center [164, 68] width 18 height 11
click at [155, 69] on input "Inactive" at bounding box center [154, 69] width 0 height 0
checkbox input "true"
click at [578, 44] on button "Save" at bounding box center [584, 39] width 54 height 14
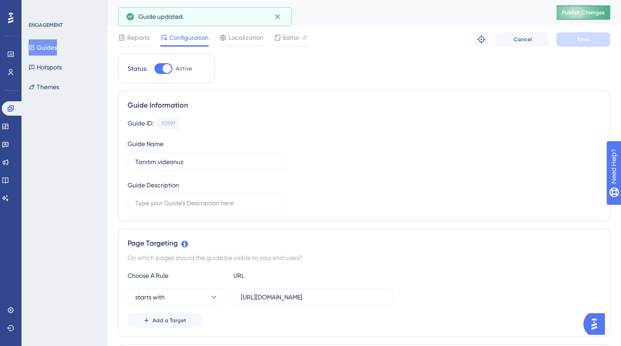
click at [585, 16] on span "Publish Changes" at bounding box center [583, 12] width 43 height 7
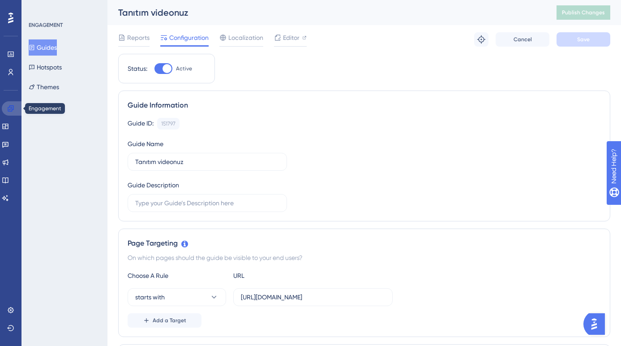
click at [15, 104] on link at bounding box center [12, 108] width 21 height 14
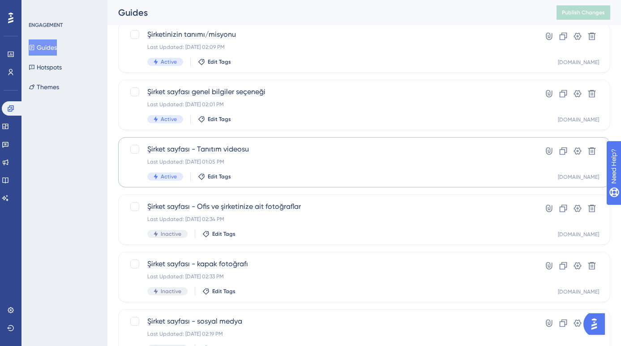
scroll to position [286, 0]
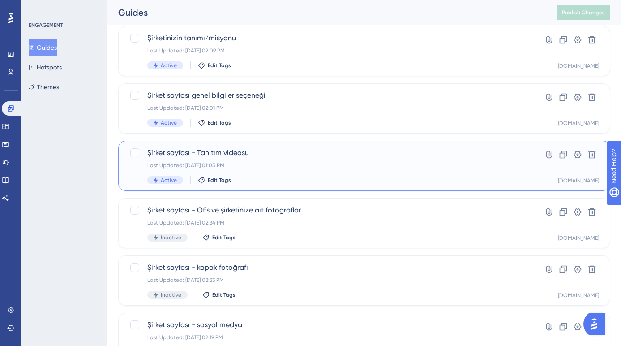
click at [262, 163] on div "Last Updated: Sep 02 2025, 01:05 PM" at bounding box center [328, 165] width 362 height 7
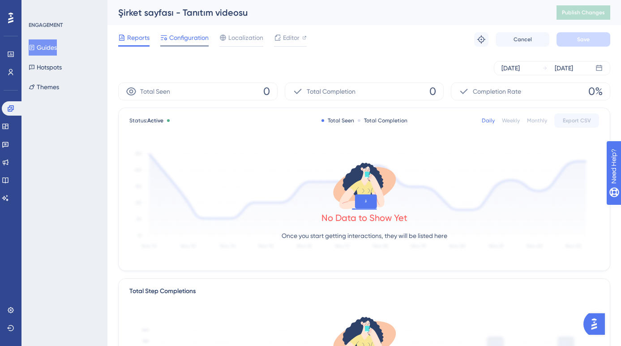
click at [186, 33] on span "Configuration" at bounding box center [188, 37] width 39 height 11
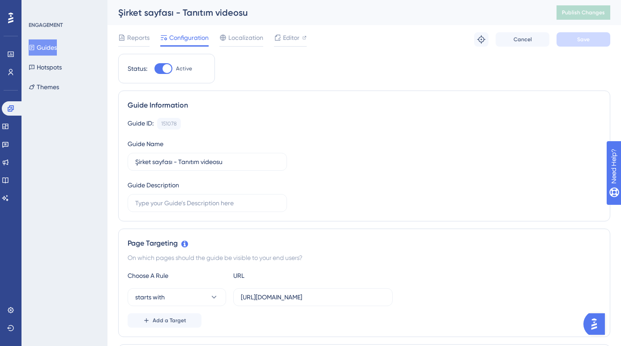
click at [164, 67] on div at bounding box center [167, 68] width 9 height 9
click at [155, 69] on input "Active" at bounding box center [154, 69] width 0 height 0
checkbox input "false"
click at [587, 39] on span "Save" at bounding box center [583, 39] width 13 height 7
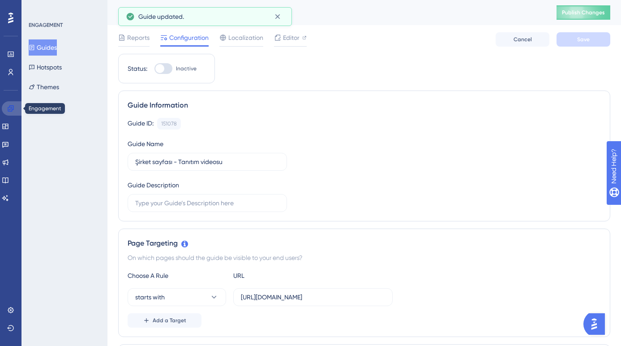
click at [12, 107] on icon at bounding box center [10, 108] width 7 height 7
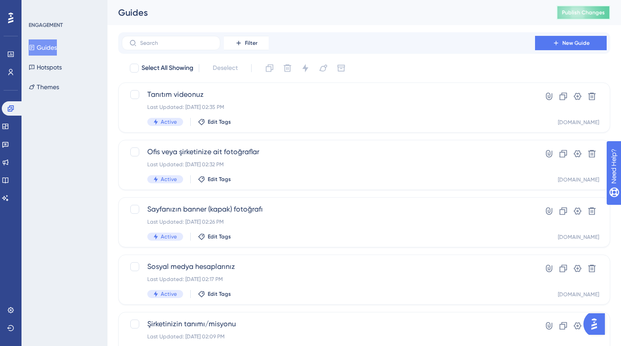
click at [577, 13] on span "Publish Changes" at bounding box center [583, 12] width 43 height 7
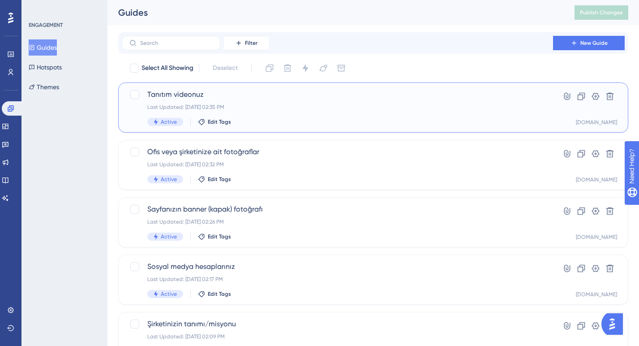
click at [261, 111] on div "Tanıtım videonuz Last Updated: Sep 12 2025, 02:35 PM Active Edit Tags" at bounding box center [337, 107] width 380 height 37
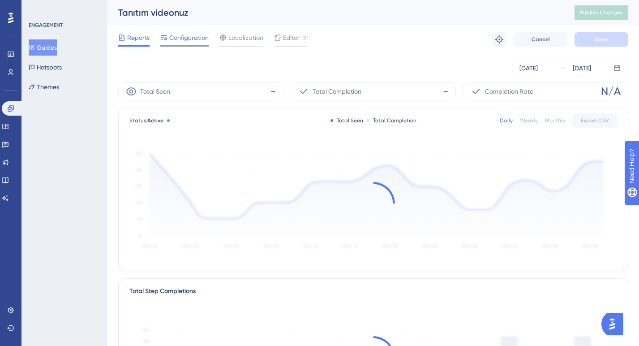
click at [190, 36] on span "Configuration" at bounding box center [188, 37] width 39 height 11
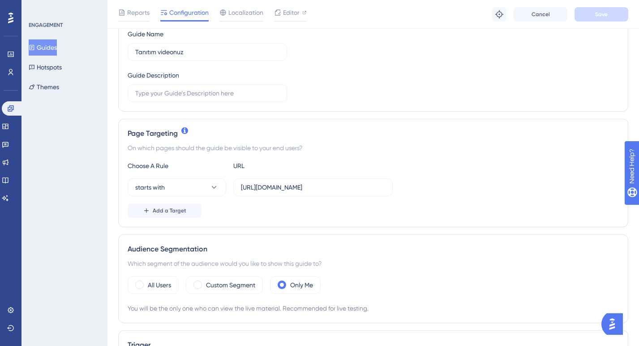
scroll to position [174, 0]
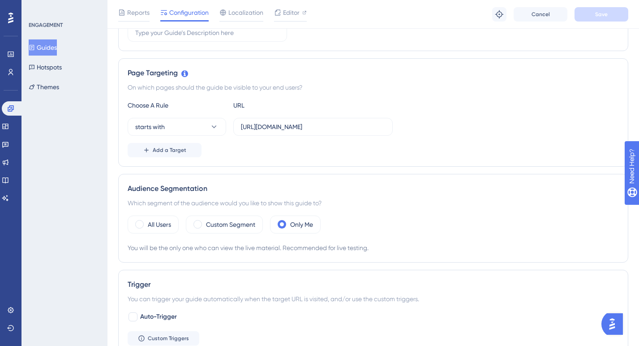
click at [347, 22] on div "Reports Configuration Localization Editor Troubleshoot Cancel Save" at bounding box center [373, 14] width 532 height 29
click at [11, 107] on icon at bounding box center [10, 108] width 7 height 7
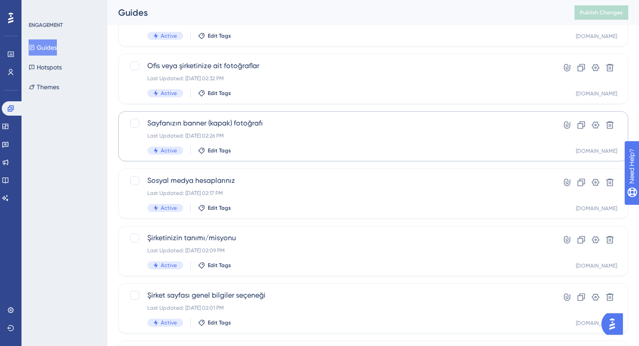
scroll to position [86, 0]
click at [9, 127] on icon at bounding box center [5, 126] width 7 height 7
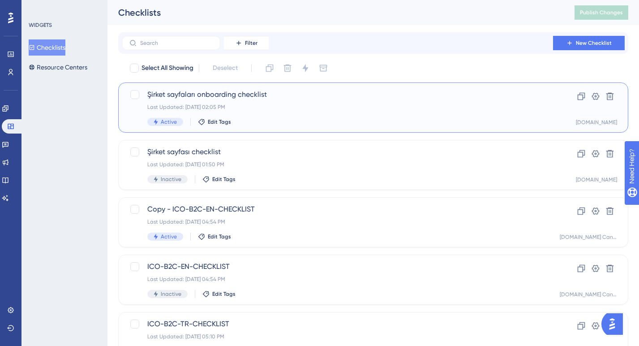
click at [270, 116] on div "Şirket sayfaları onboarding checklist Last Updated: Sep 12 2025, 02:05 PM Activ…" at bounding box center [337, 107] width 380 height 37
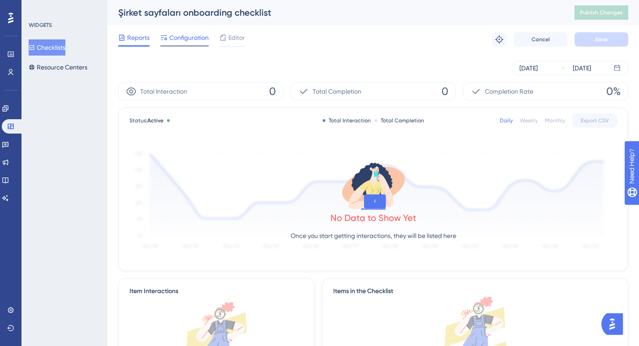
click at [193, 40] on span "Configuration" at bounding box center [188, 37] width 39 height 11
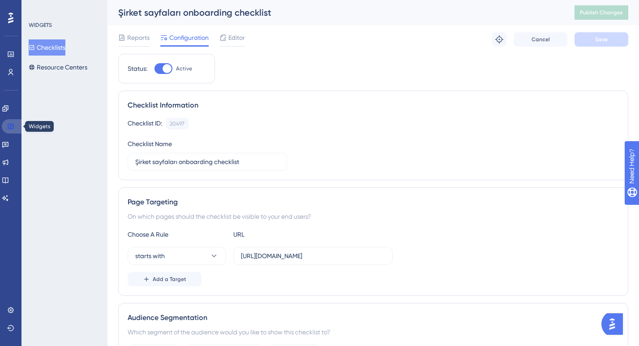
click at [15, 125] on link at bounding box center [12, 126] width 21 height 14
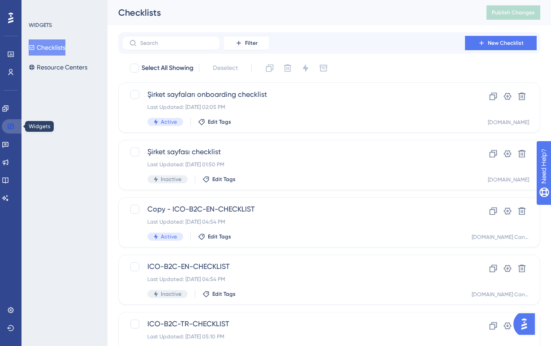
click at [13, 125] on icon at bounding box center [10, 126] width 7 height 7
click at [9, 108] on icon at bounding box center [5, 108] width 7 height 7
